Goal: Information Seeking & Learning: Learn about a topic

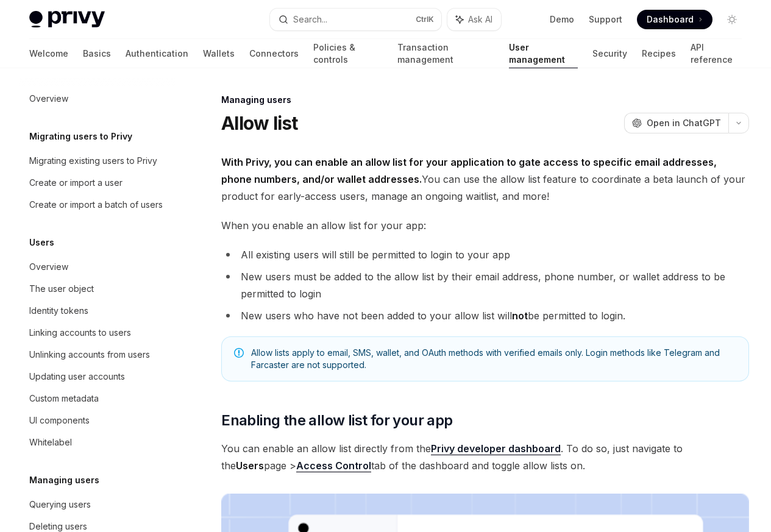
scroll to position [172, 0]
